Goal: Obtain resource: Download file/media

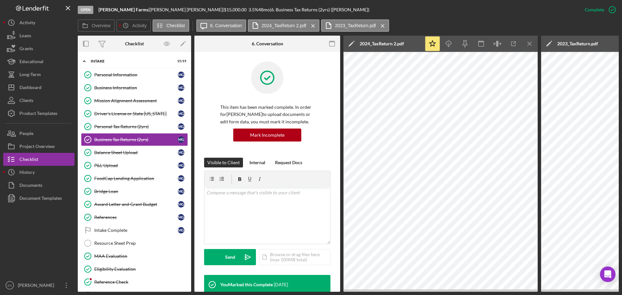
scroll to position [169, 0]
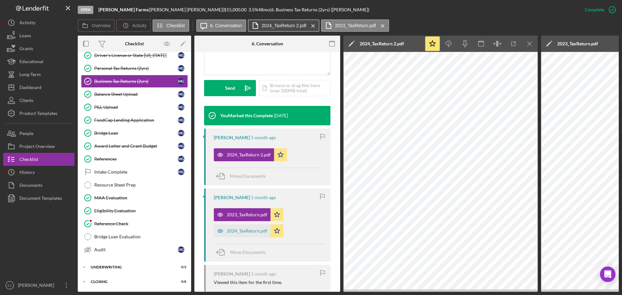
click at [270, 25] on label "2024_TaxReturn 2.pdf" at bounding box center [284, 25] width 45 height 5
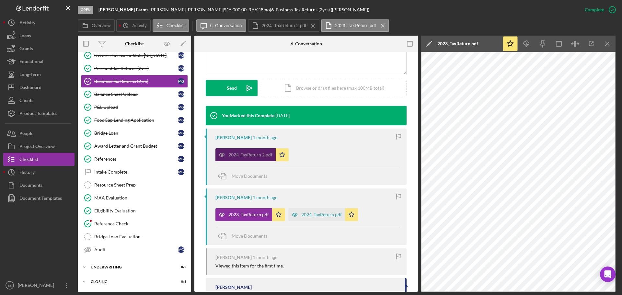
click at [249, 157] on div "2024_TaxReturn 2.pdf" at bounding box center [250, 154] width 44 height 5
drag, startPoint x: 607, startPoint y: 45, endPoint x: 600, endPoint y: 51, distance: 9.6
click at [606, 45] on icon "Icon/Menu Close" at bounding box center [608, 44] width 15 height 15
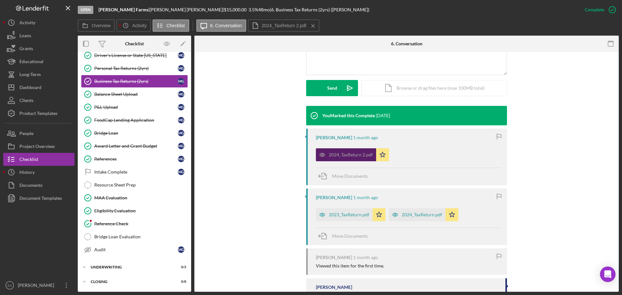
click at [335, 157] on div "2024_TaxReturn 2.pdf" at bounding box center [351, 154] width 44 height 5
click at [345, 215] on div "2023_TaxReturn.pdf" at bounding box center [349, 214] width 41 height 5
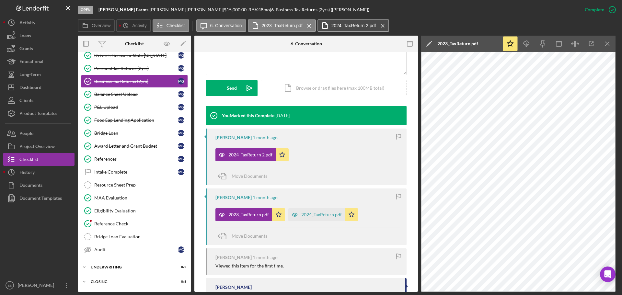
click at [352, 28] on label "2024_TaxReturn 2.pdf" at bounding box center [354, 25] width 45 height 5
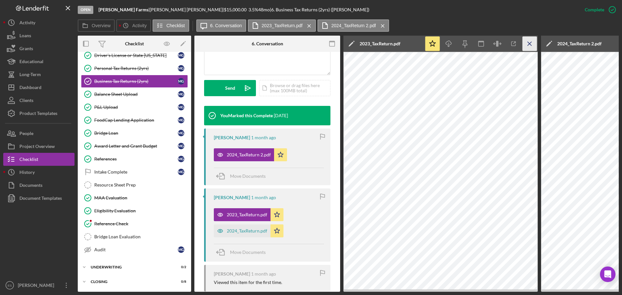
click at [530, 43] on icon "Icon/Menu Close" at bounding box center [530, 44] width 15 height 15
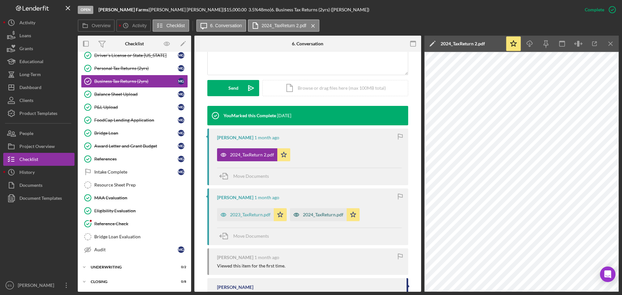
click at [326, 214] on div "2024_TaxReturn.pdf" at bounding box center [323, 214] width 41 height 5
